Goal: Transaction & Acquisition: Download file/media

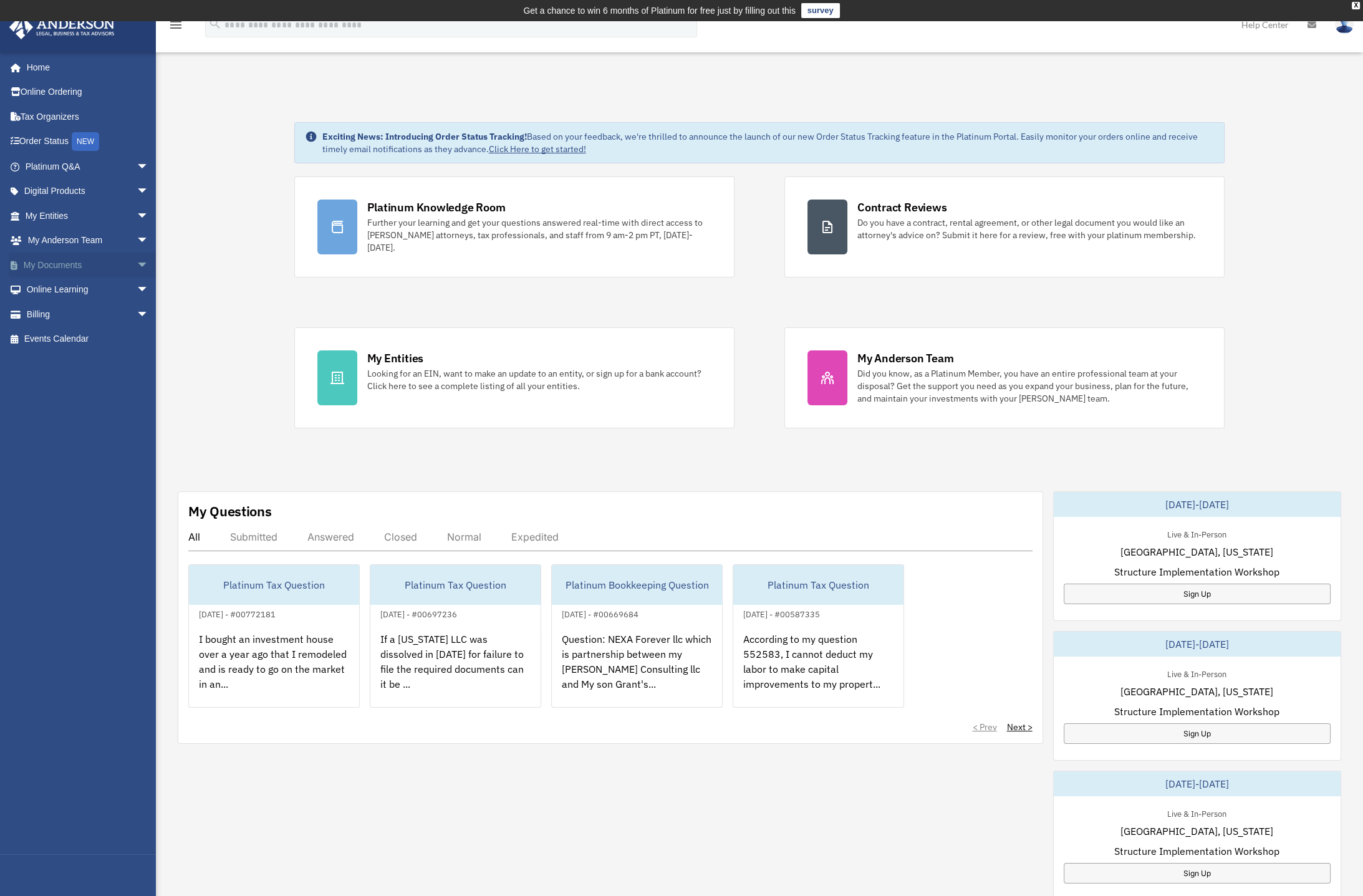
click at [137, 260] on span "arrow_drop_down" at bounding box center [149, 265] width 25 height 26
click at [50, 287] on link "Box" at bounding box center [92, 290] width 150 height 25
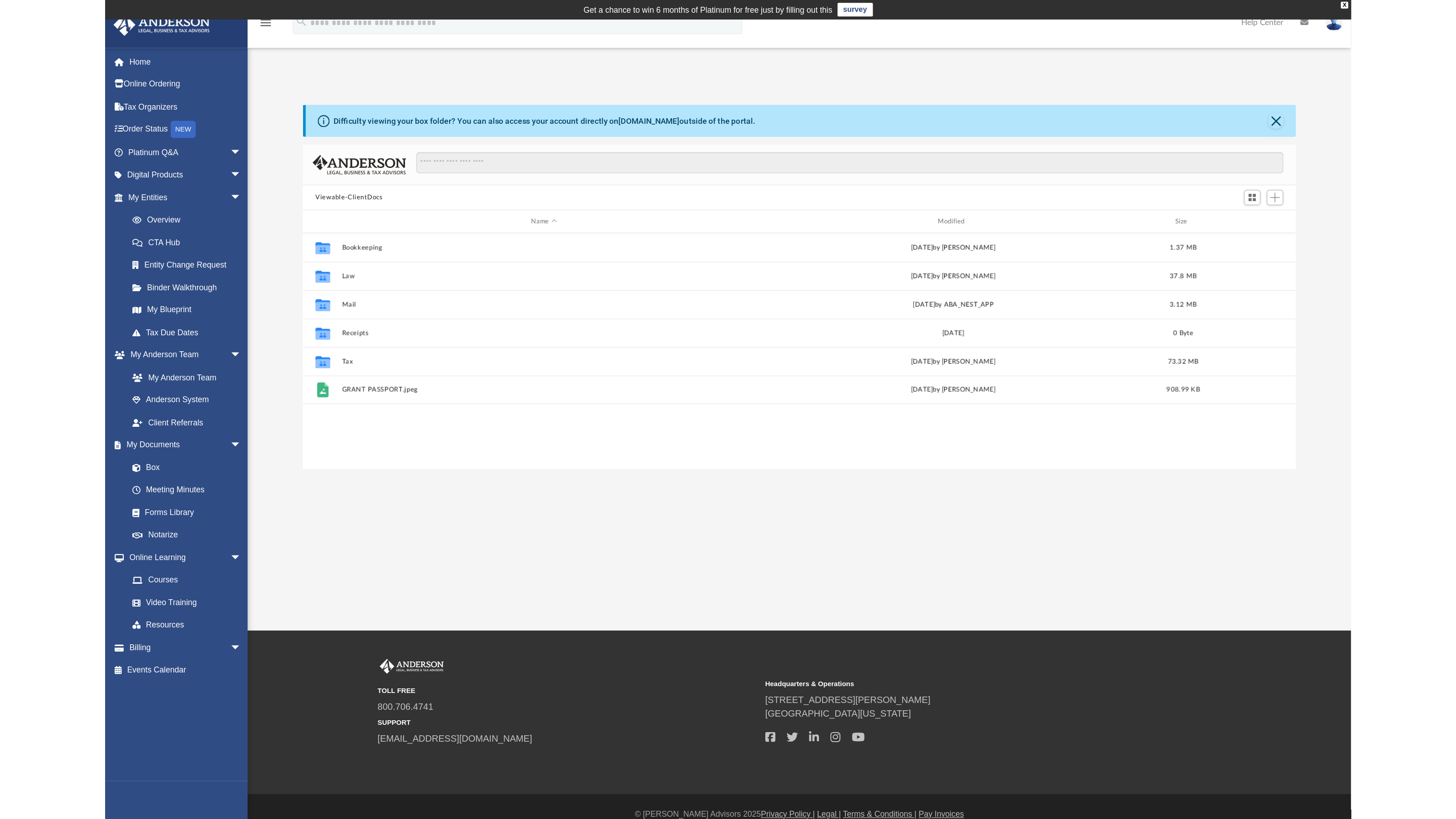
scroll to position [198, 783]
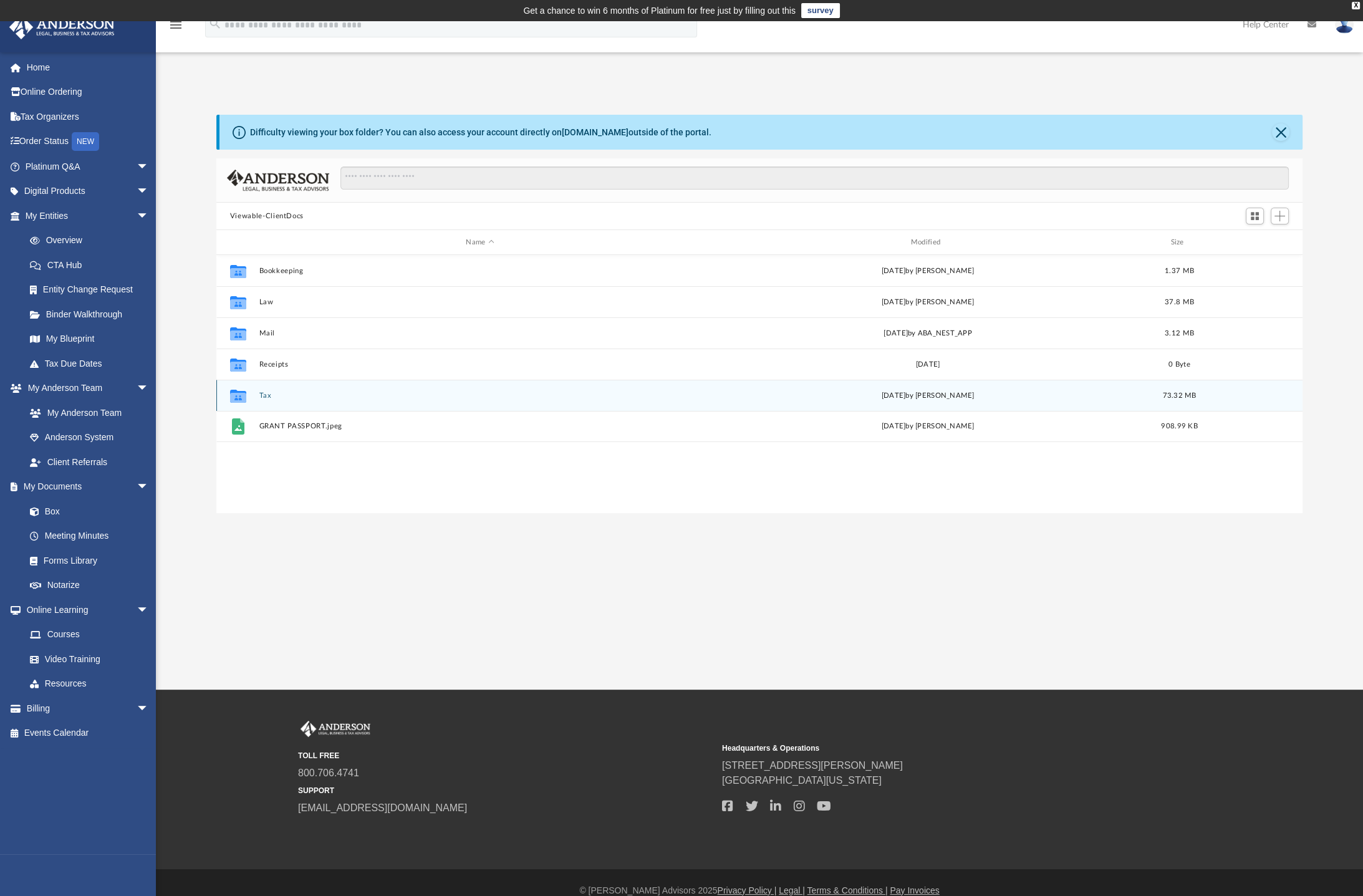
click at [284, 399] on button "Tax" at bounding box center [480, 396] width 442 height 8
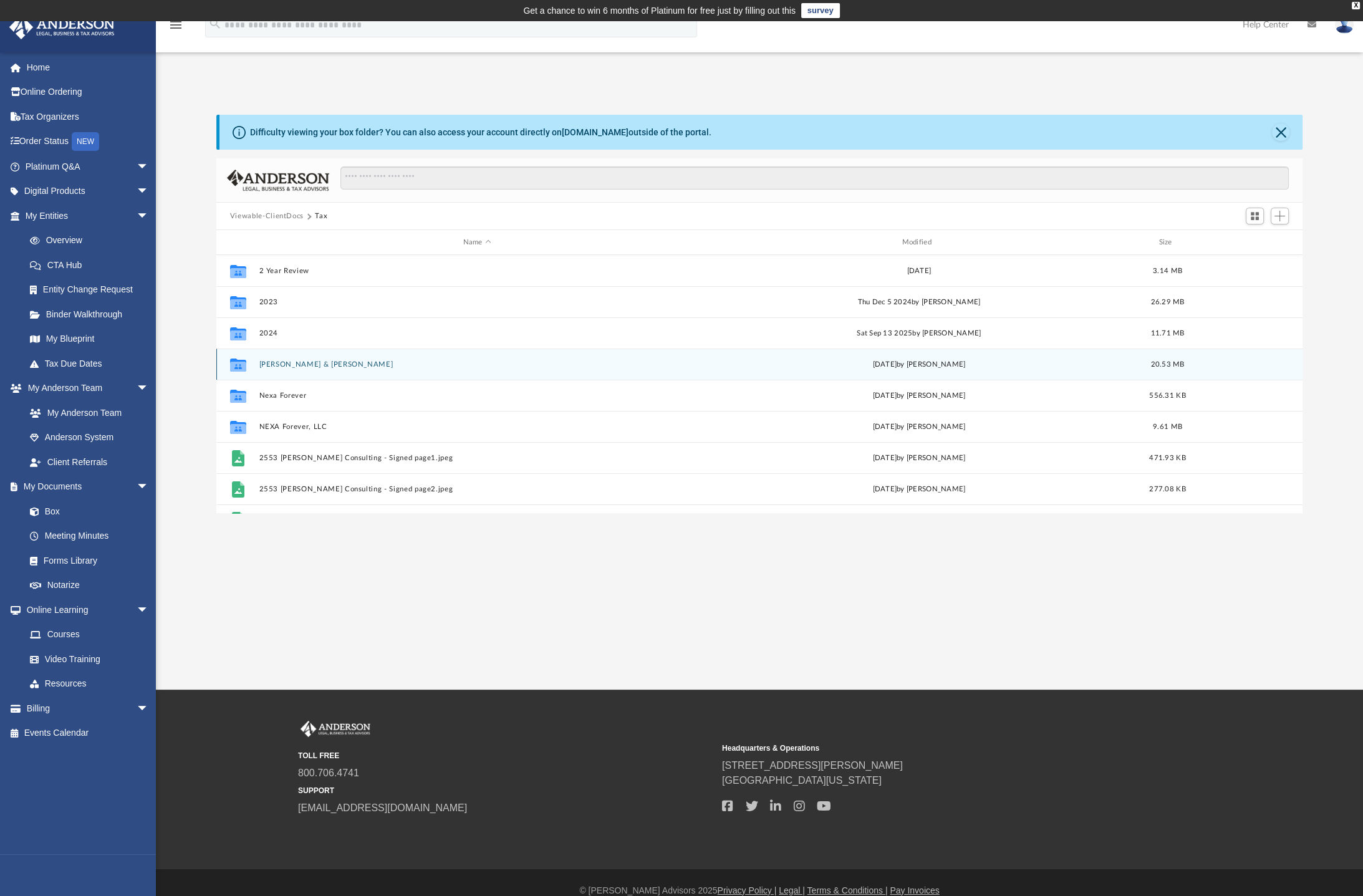
click at [278, 361] on button "[PERSON_NAME] & [PERSON_NAME]" at bounding box center [477, 364] width 436 height 8
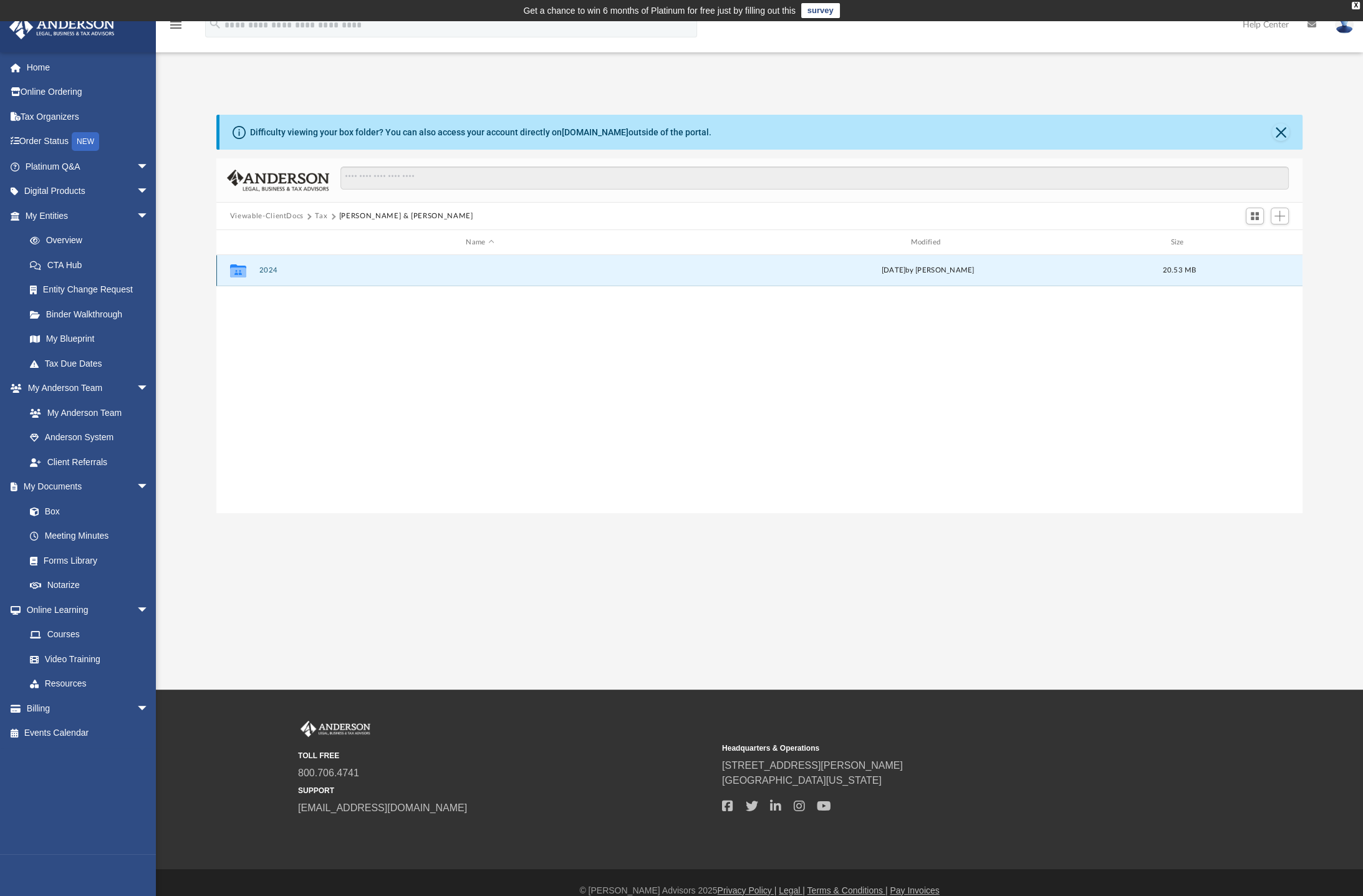
click at [270, 268] on button "2024" at bounding box center [480, 270] width 442 height 8
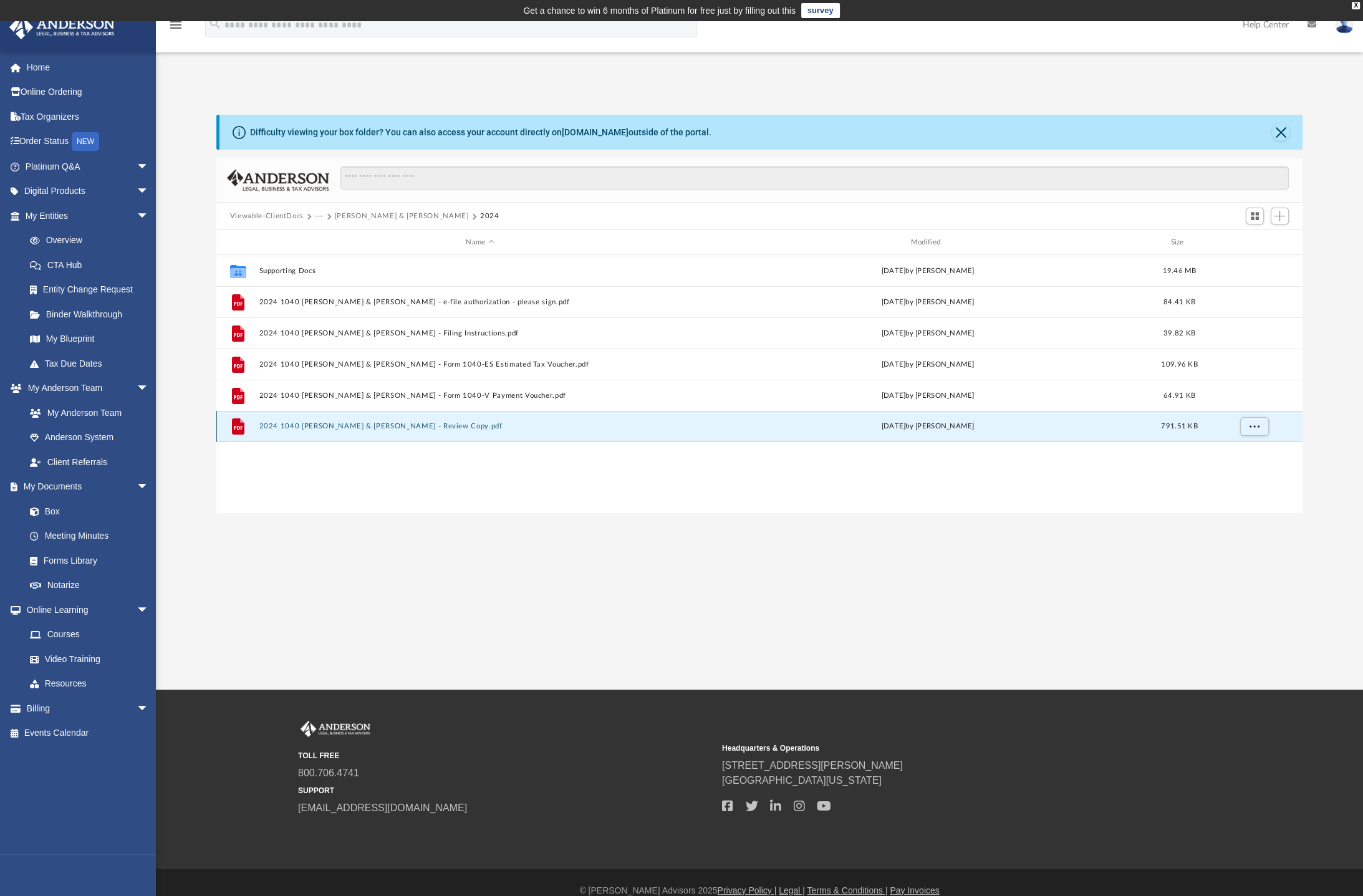
click at [343, 426] on button "2024 1040 [PERSON_NAME] & [PERSON_NAME] - Review Copy.pdf" at bounding box center [480, 426] width 442 height 8
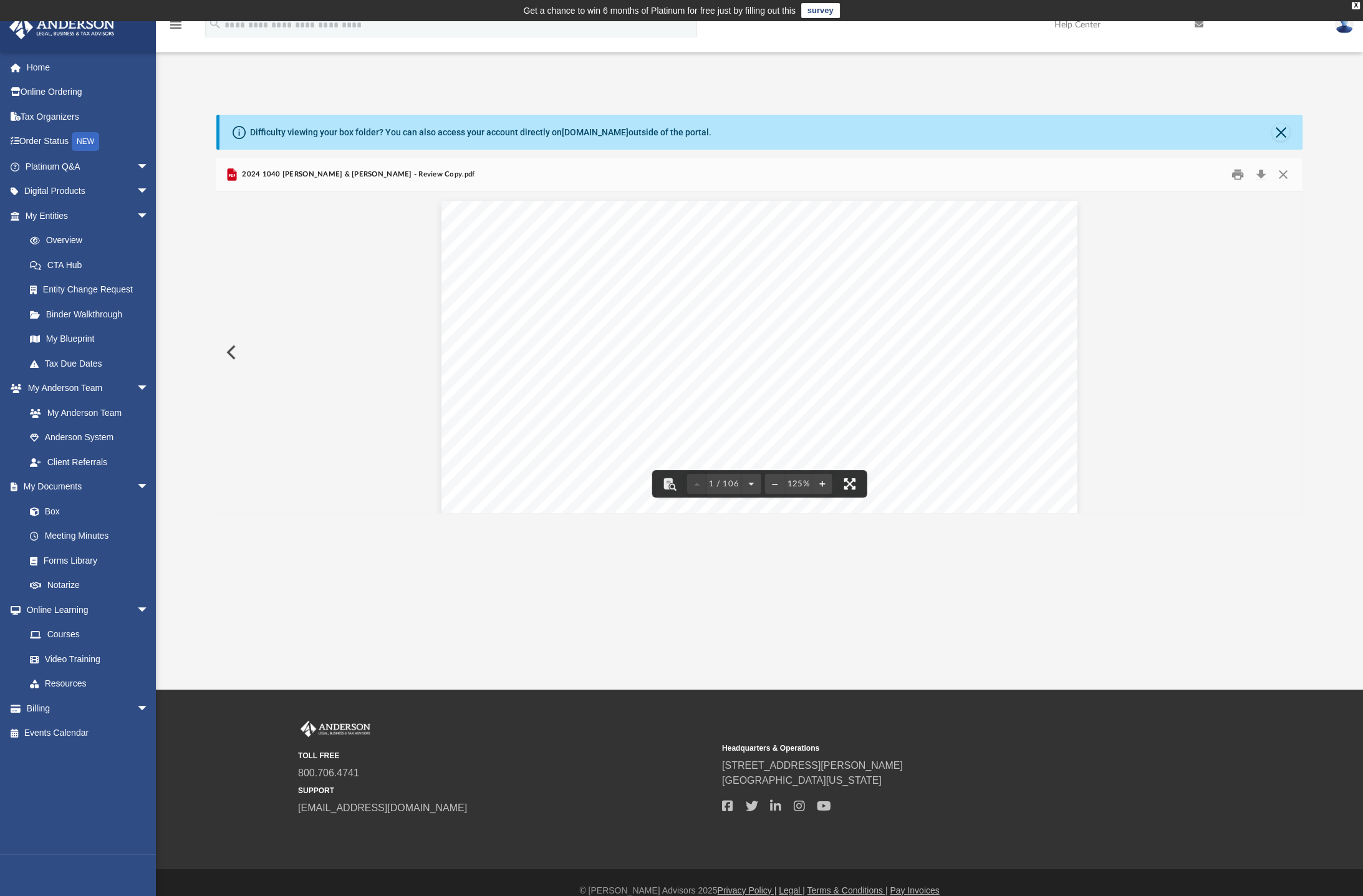
click at [851, 486] on button "File preview" at bounding box center [849, 484] width 28 height 28
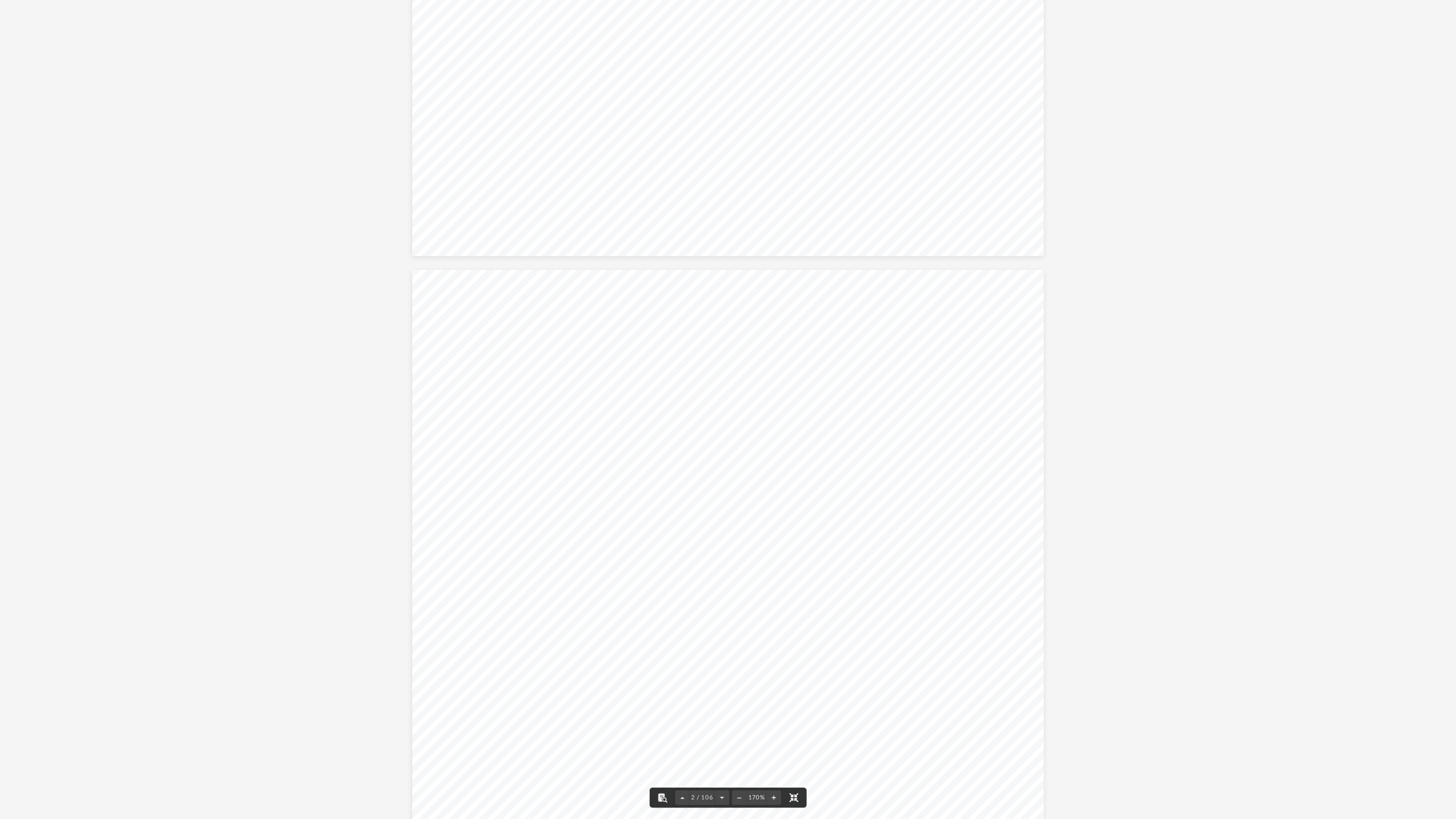
scroll to position [569, 0]
click at [736, 653] on button "File preview" at bounding box center [739, 797] width 15 height 20
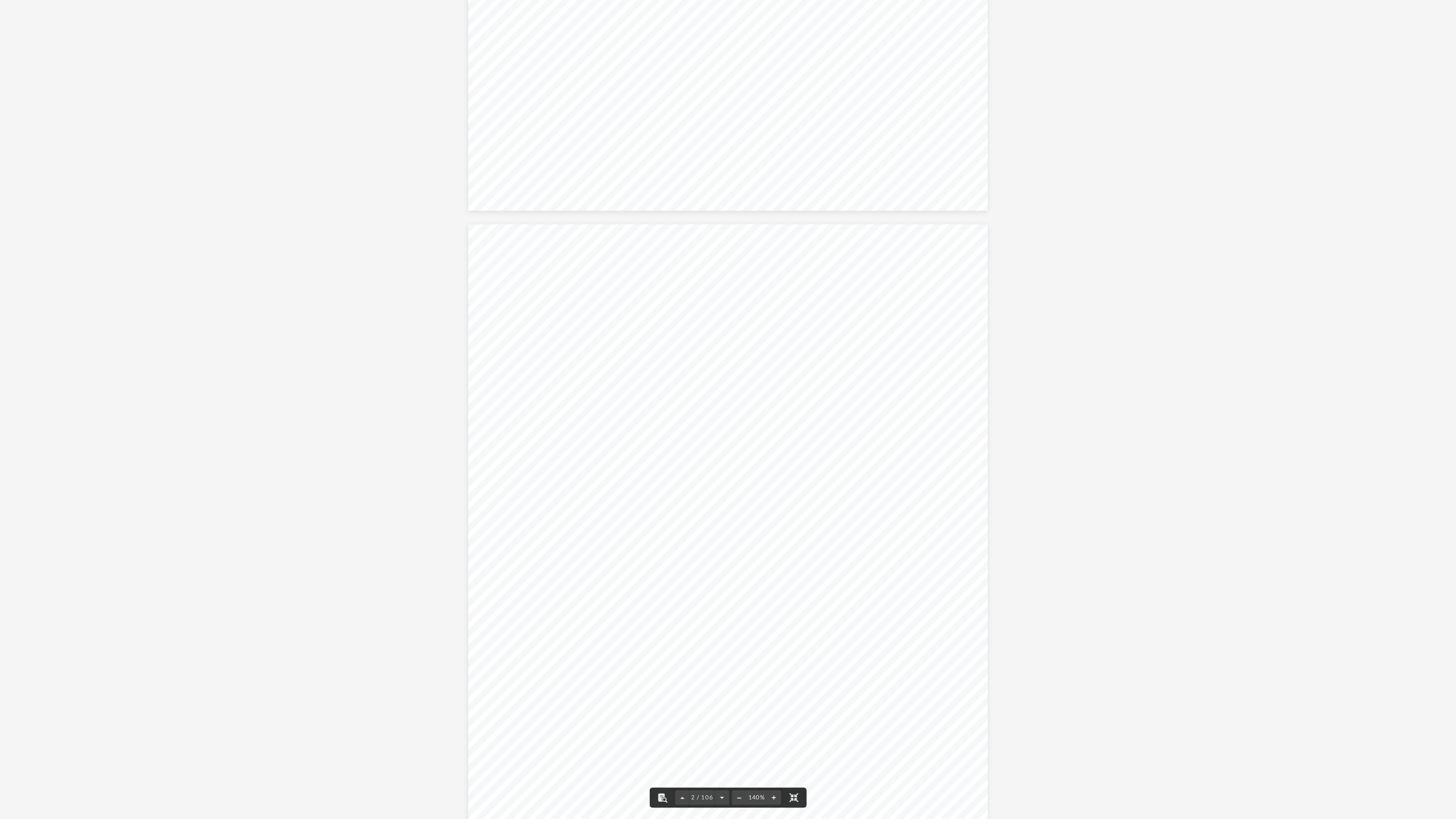
click at [736, 653] on button "File preview" at bounding box center [739, 797] width 15 height 20
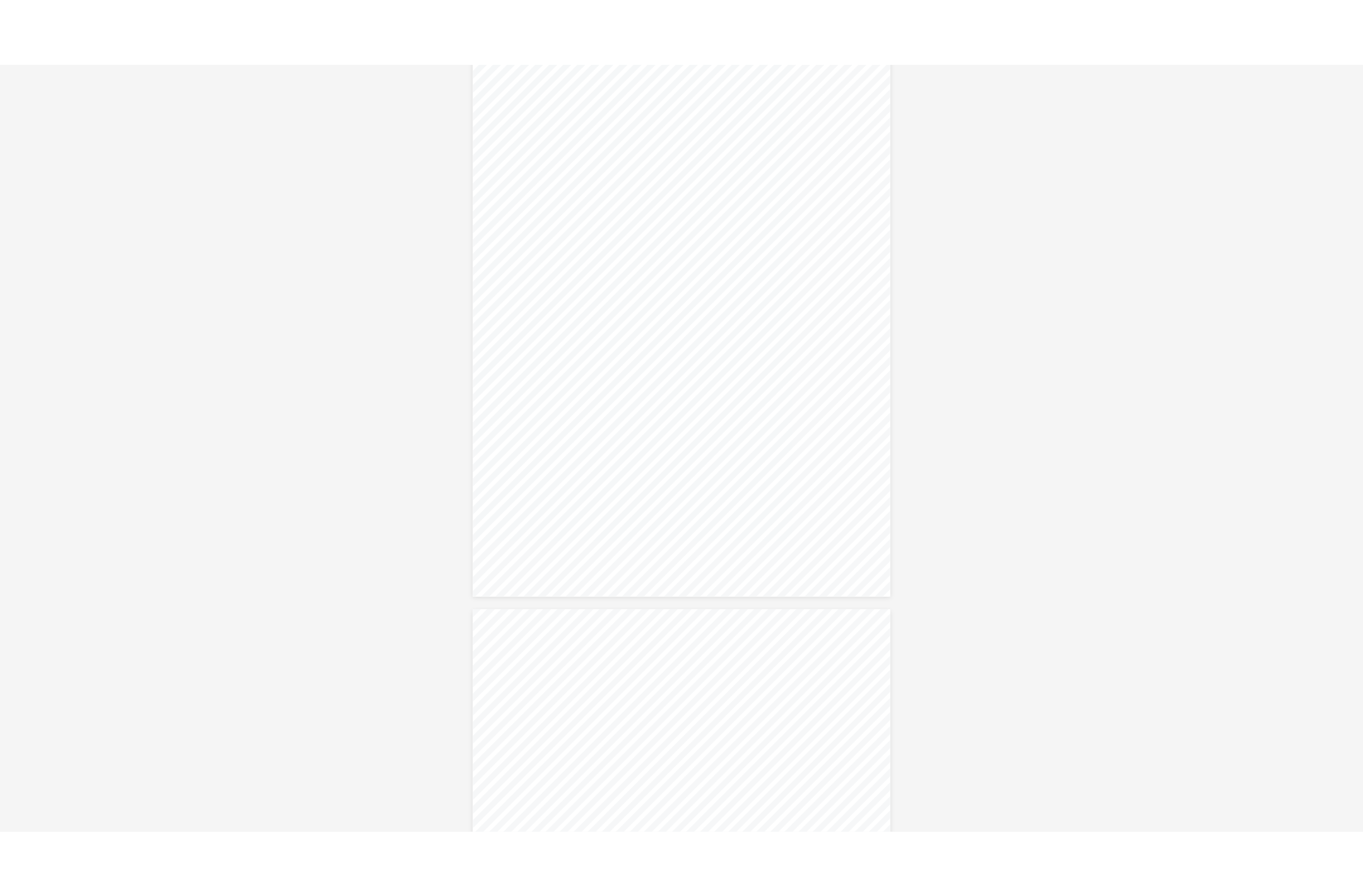
scroll to position [9670, 0]
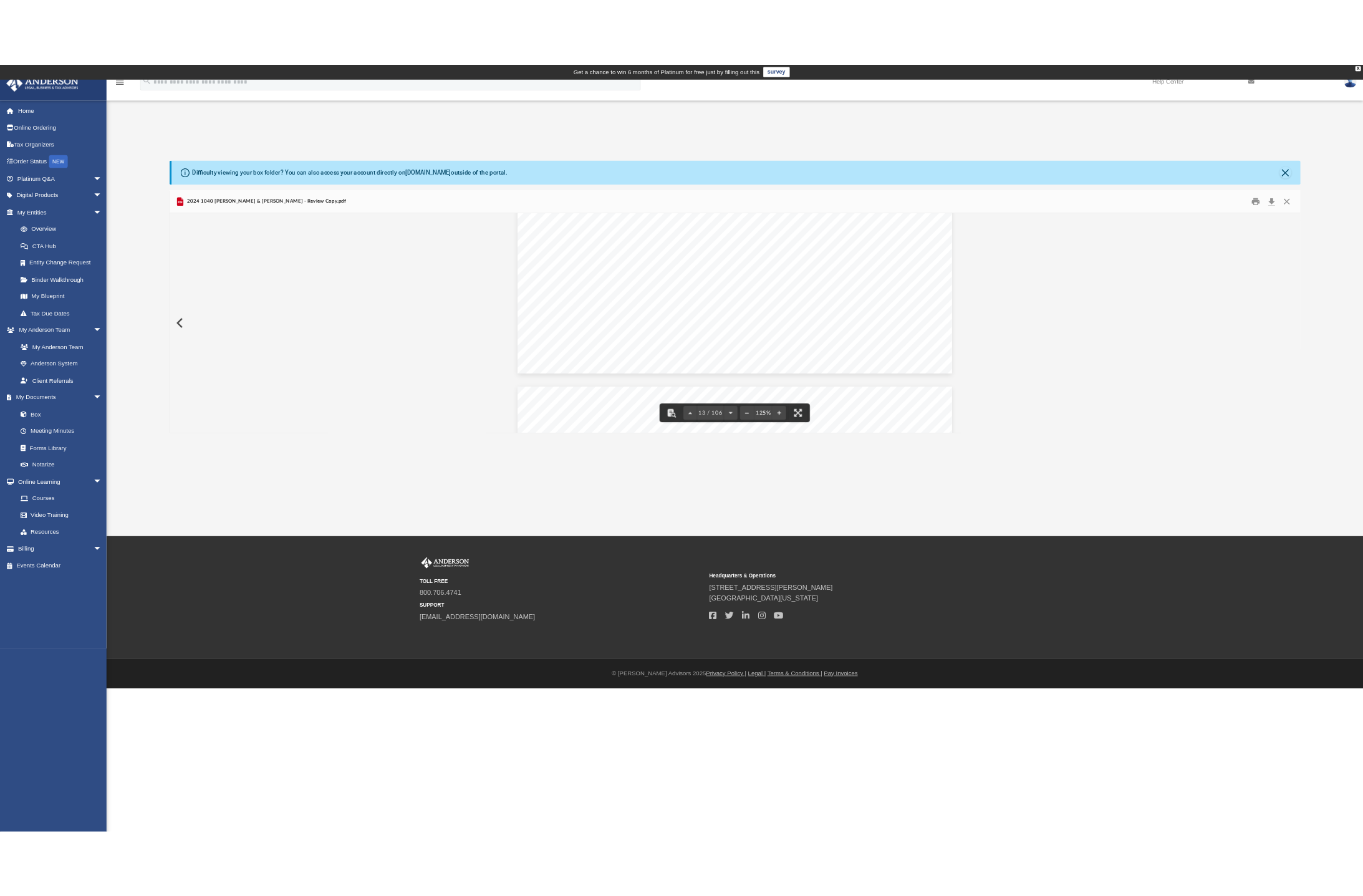
scroll to position [272, 1074]
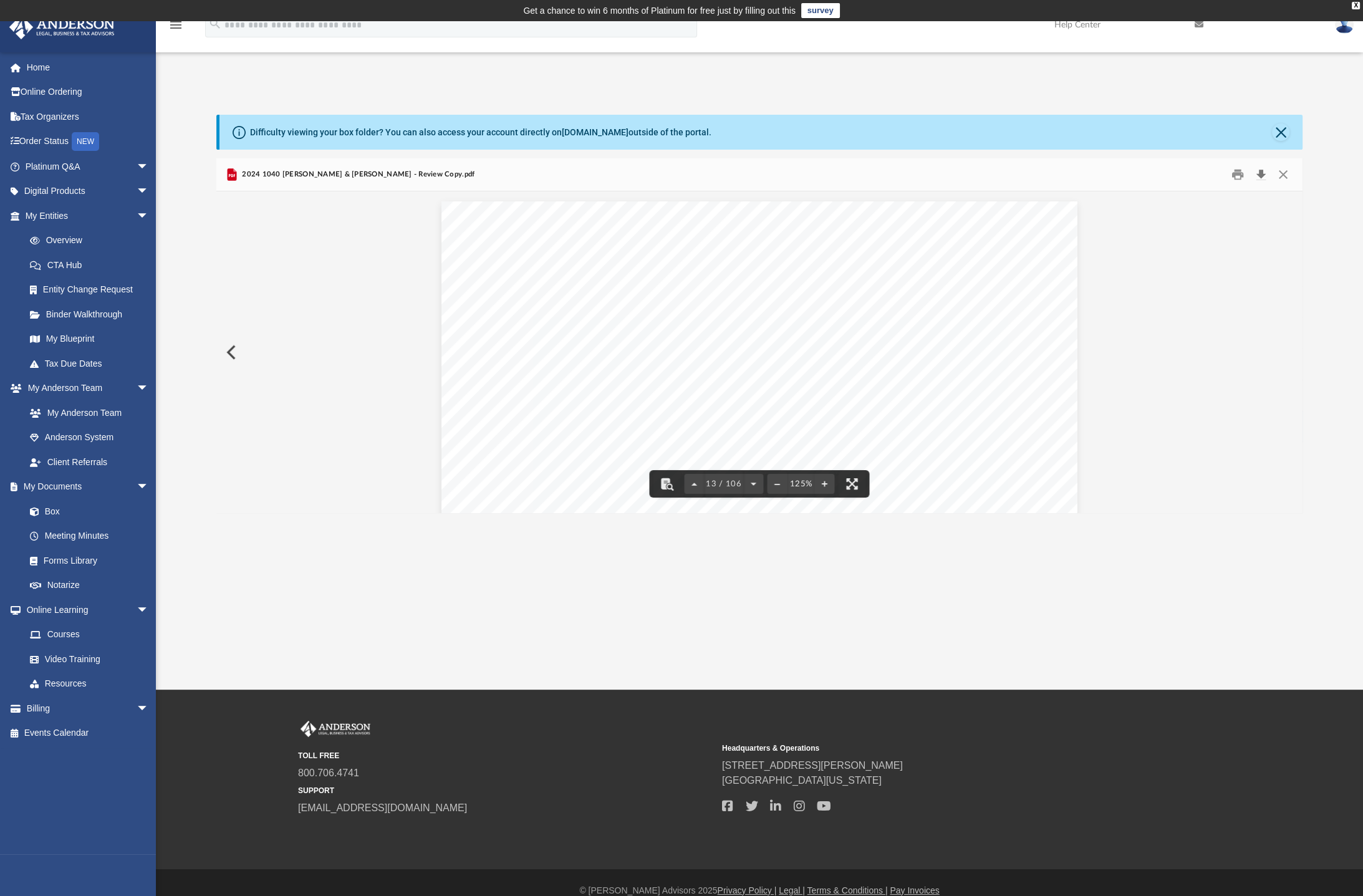
click at [1260, 173] on button "Download" at bounding box center [1261, 175] width 22 height 19
